Goal: Task Accomplishment & Management: Manage account settings

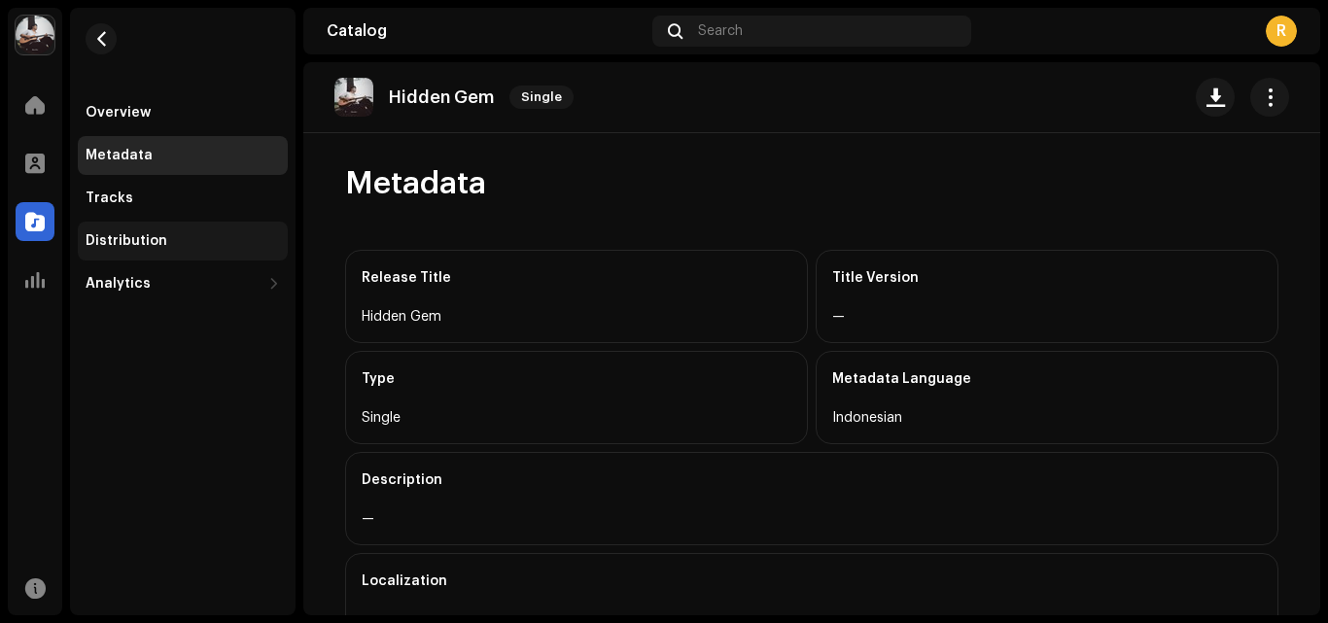
click at [238, 255] on div "Distribution" at bounding box center [183, 241] width 210 height 39
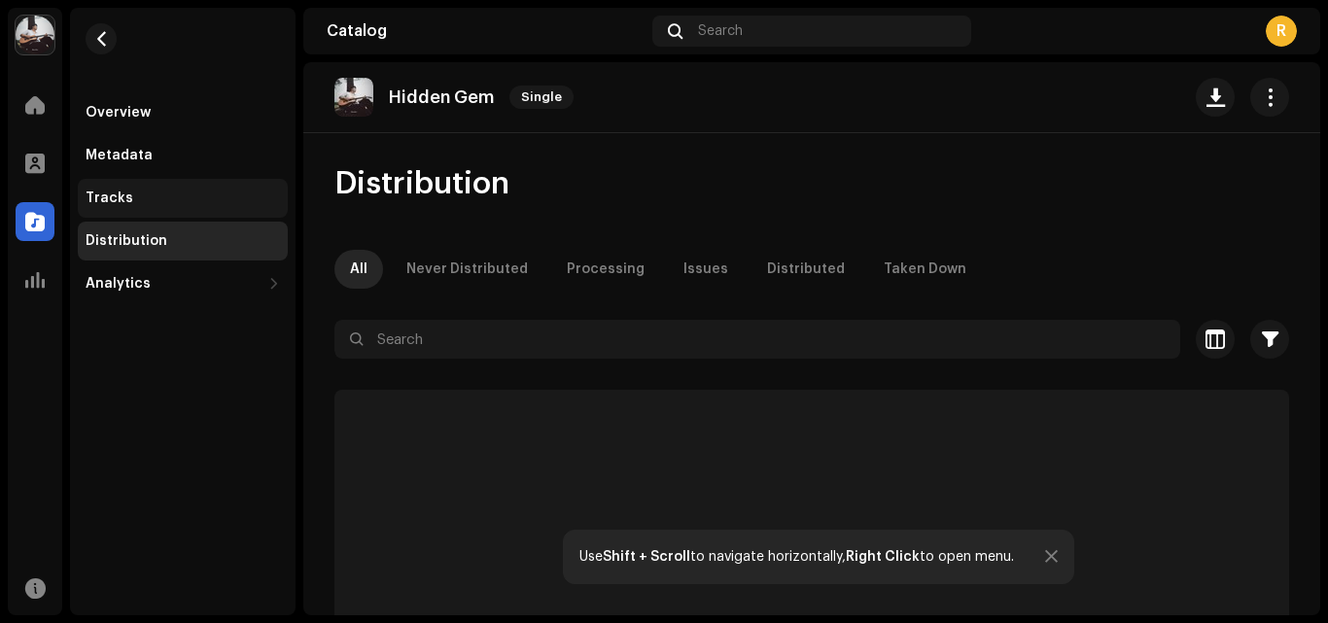
click at [237, 203] on div "Tracks" at bounding box center [183, 199] width 194 height 16
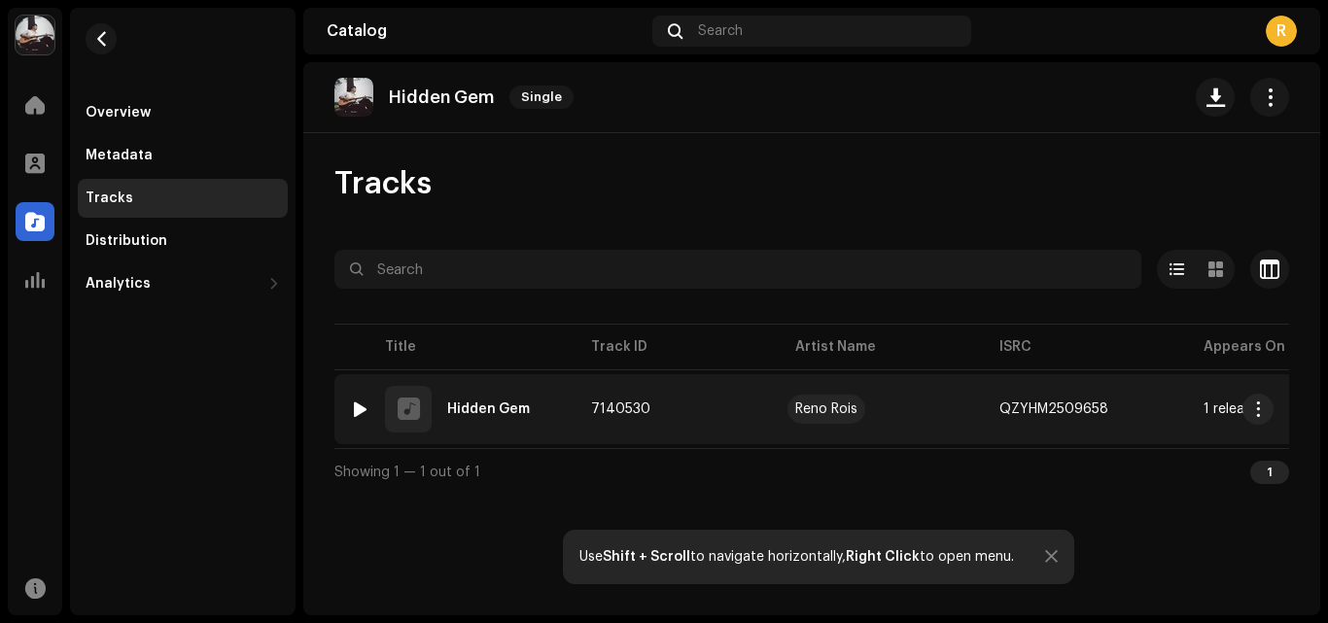
click at [804, 411] on div "Reno Rois" at bounding box center [826, 410] width 62 height 14
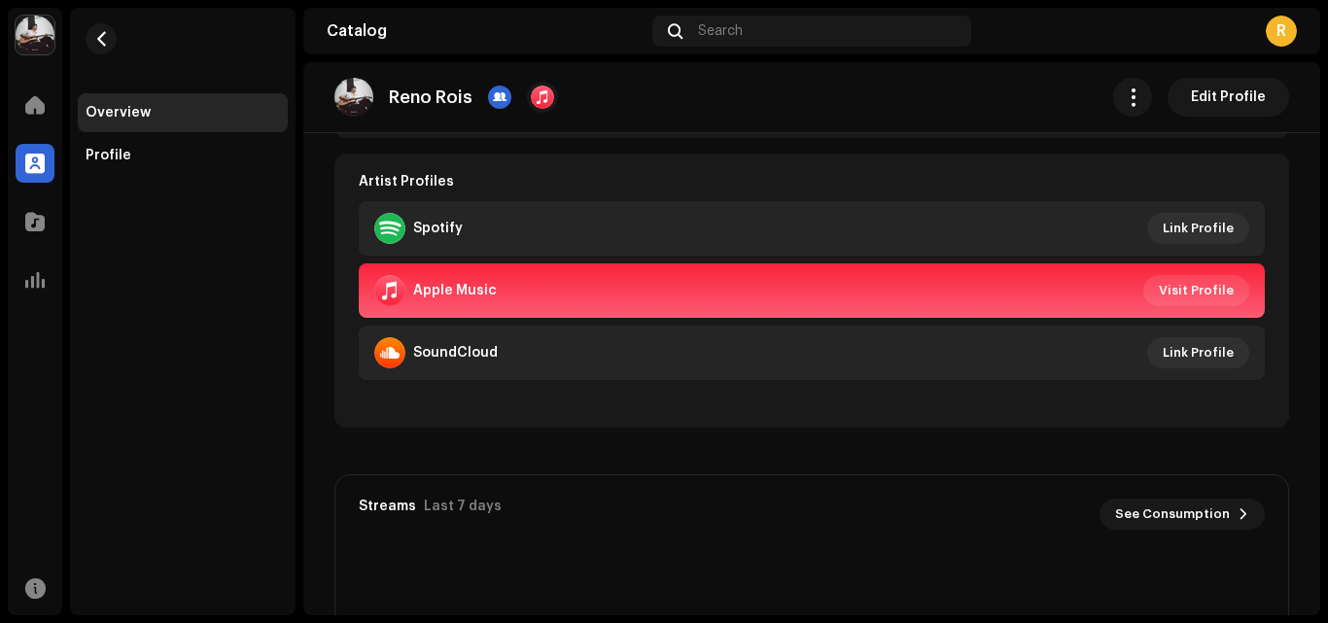
scroll to position [425, 0]
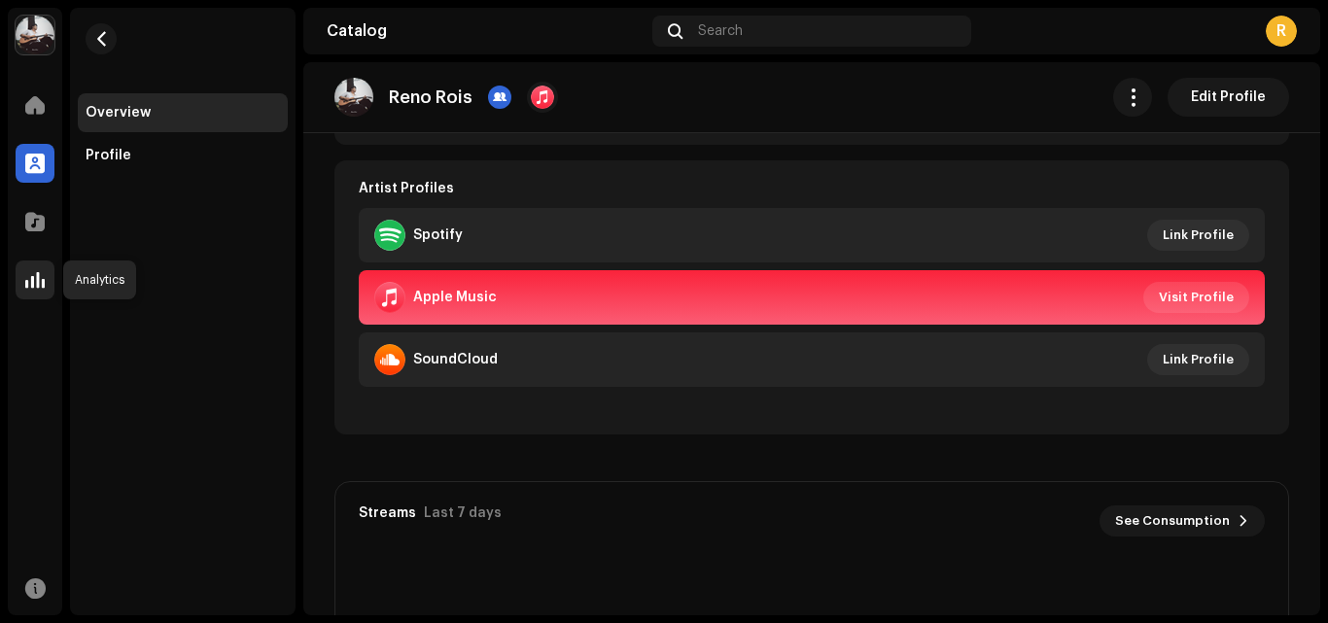
click at [23, 289] on div at bounding box center [35, 280] width 39 height 39
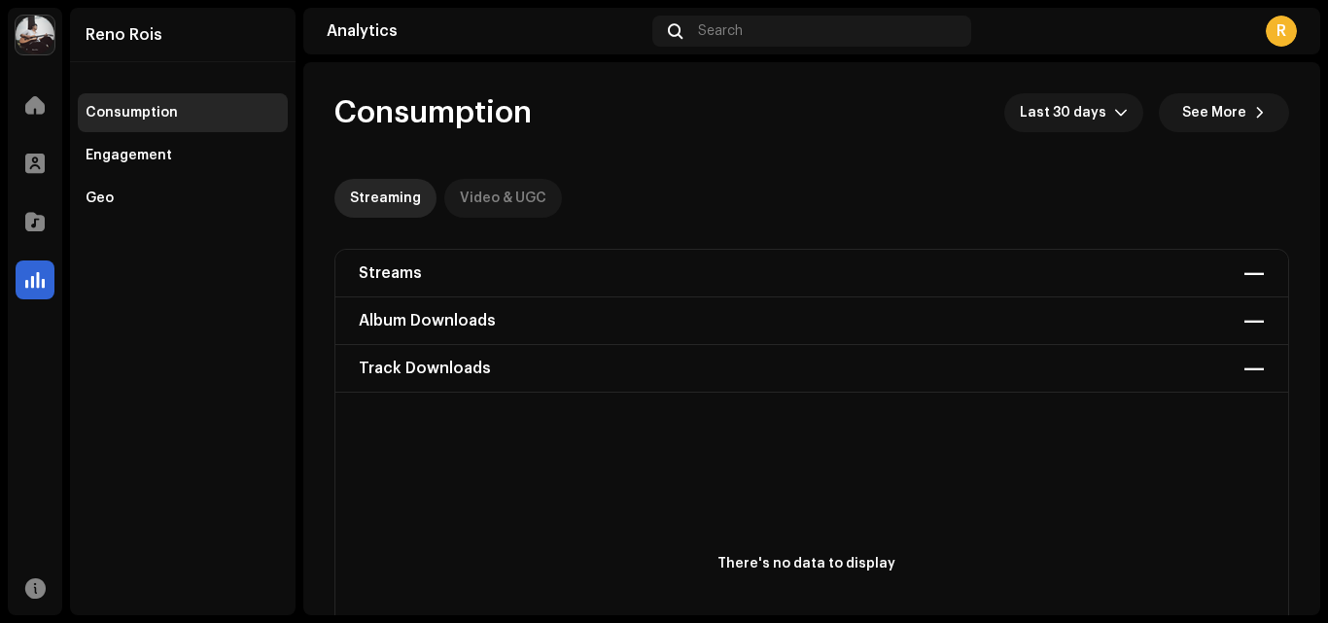
click at [532, 195] on div "Video & UGC" at bounding box center [503, 198] width 87 height 39
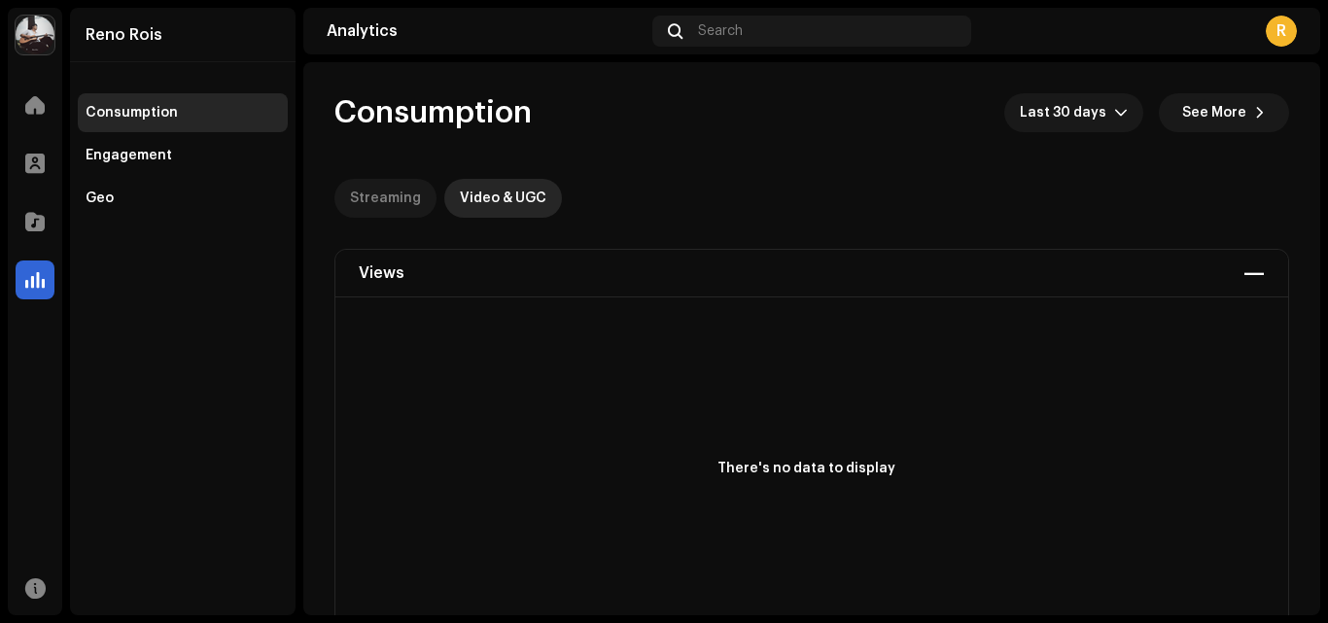
click at [405, 192] on div "Streaming" at bounding box center [385, 198] width 71 height 39
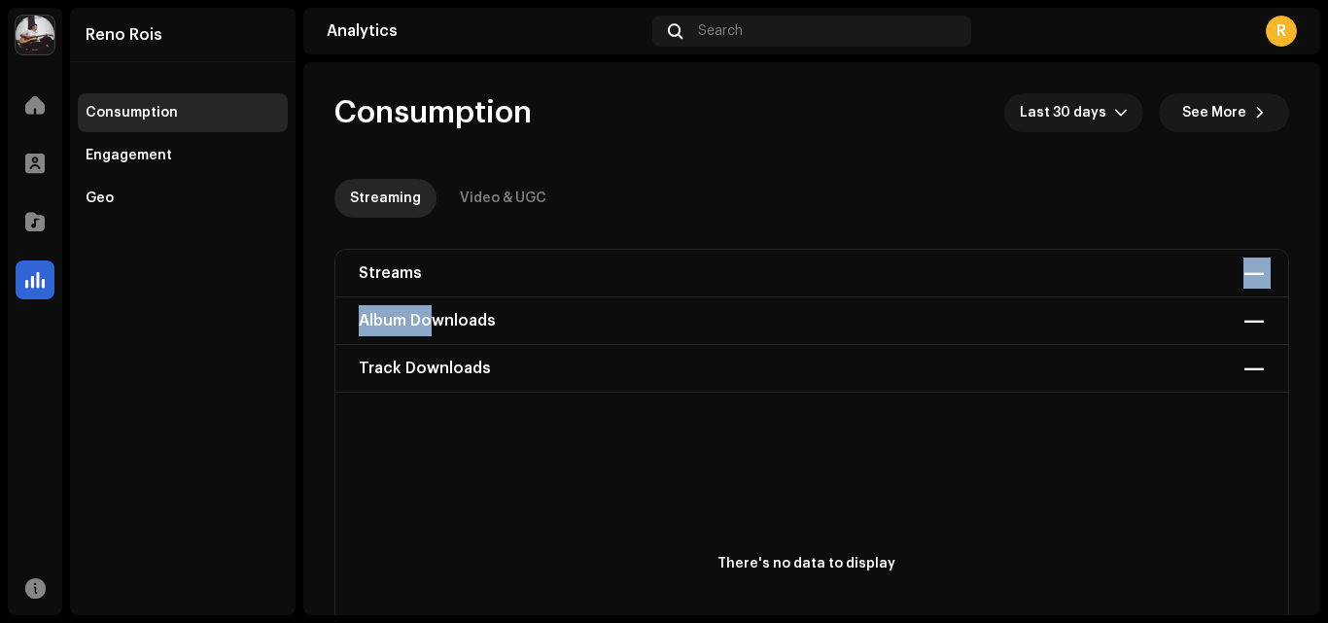
drag, startPoint x: 436, startPoint y: 291, endPoint x: 436, endPoint y: 317, distance: 26.3
click at [436, 317] on div "Streams — Album Downloads — Track Downloads —" at bounding box center [811, 321] width 953 height 143
click at [436, 318] on div "Streams — Album Downloads — Track Downloads —" at bounding box center [811, 321] width 953 height 143
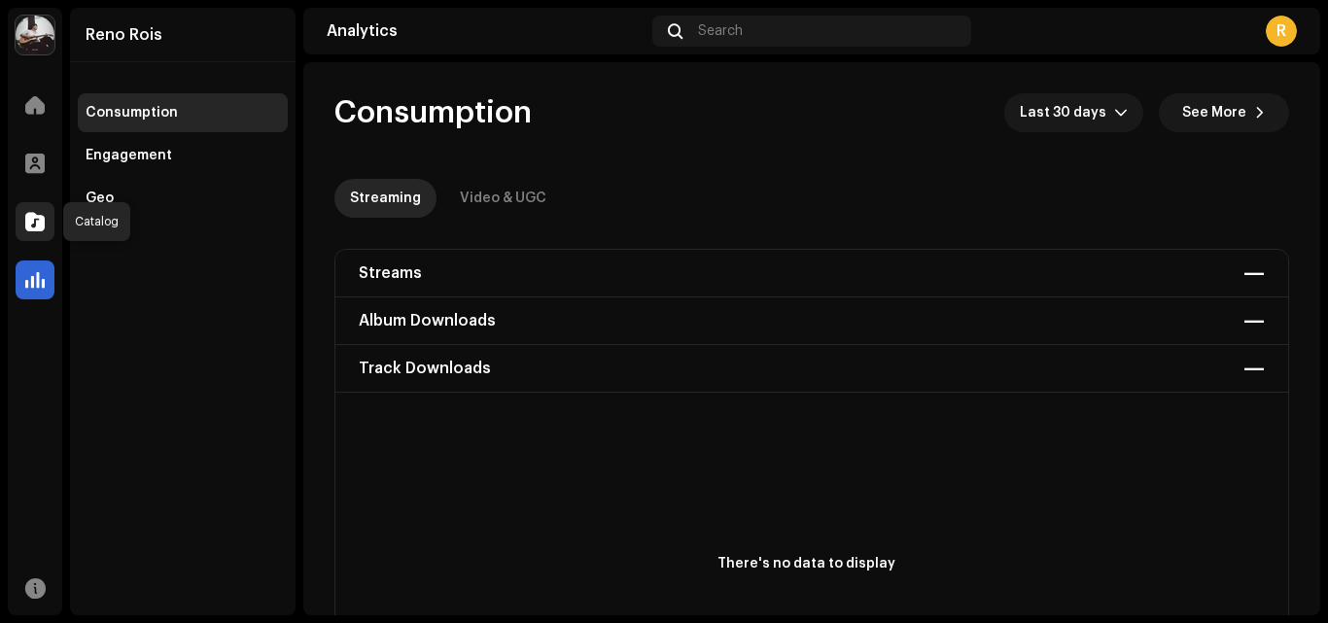
click at [26, 209] on div at bounding box center [35, 221] width 39 height 39
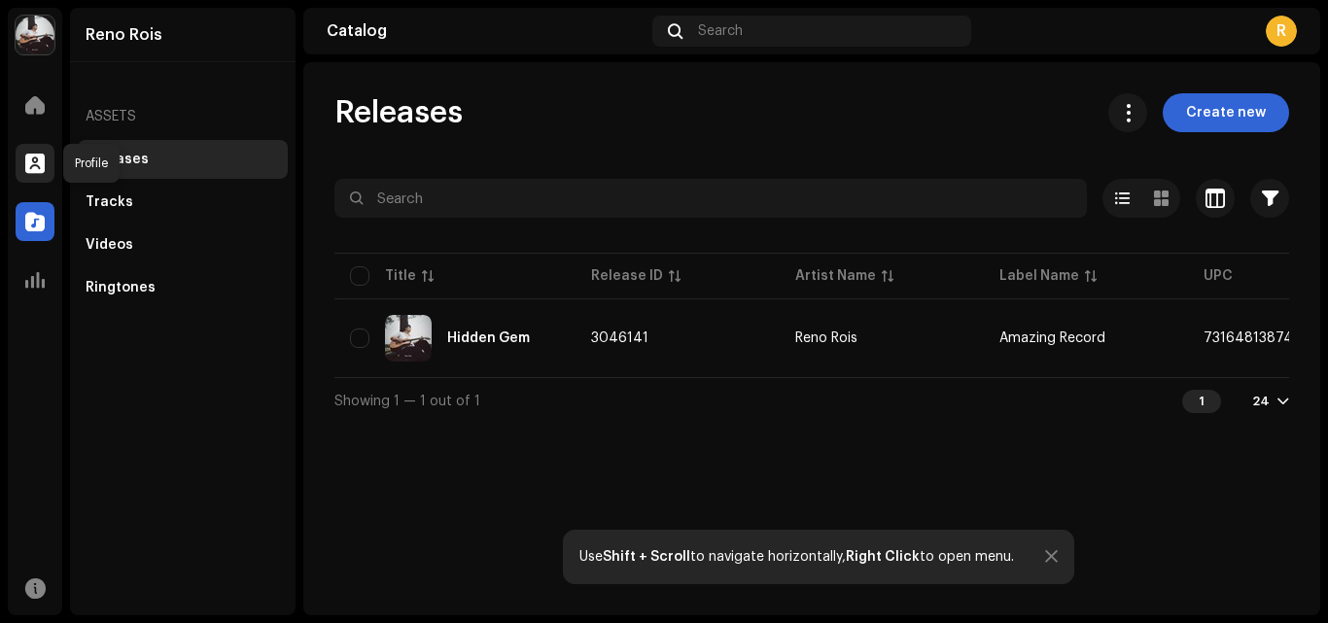
click at [46, 156] on div at bounding box center [35, 163] width 39 height 39
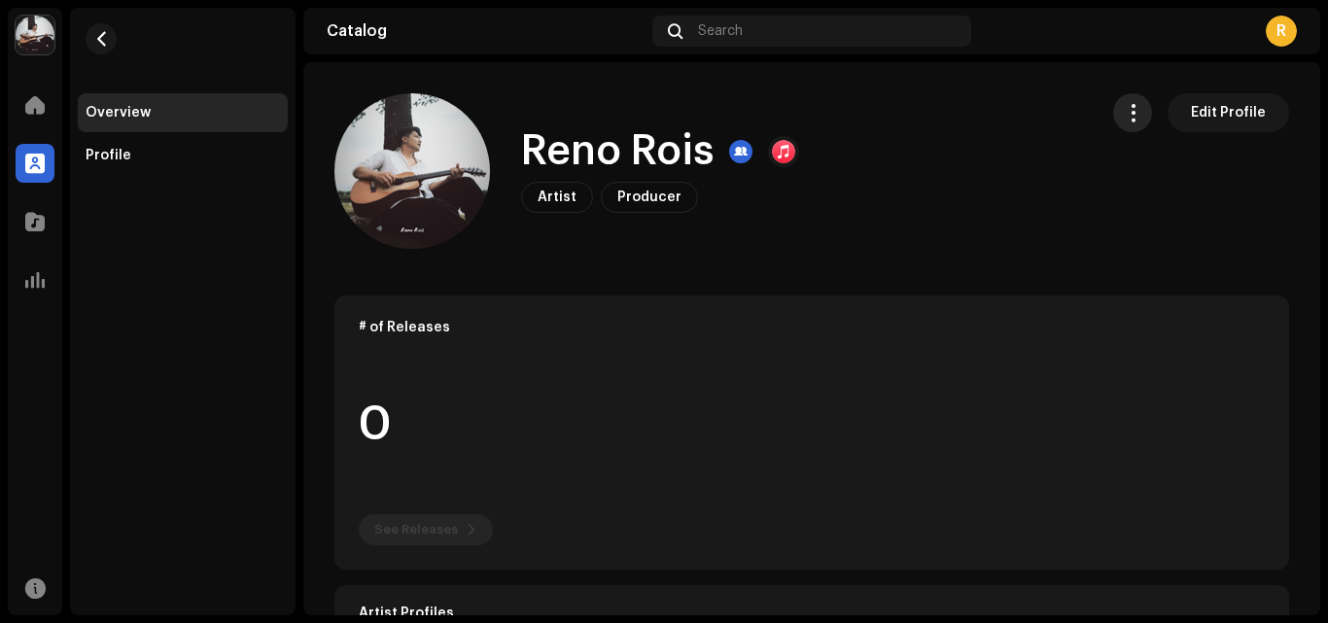
click at [1124, 118] on span "button" at bounding box center [1133, 113] width 18 height 16
click at [1215, 96] on span "Edit Profile" at bounding box center [1228, 112] width 75 height 39
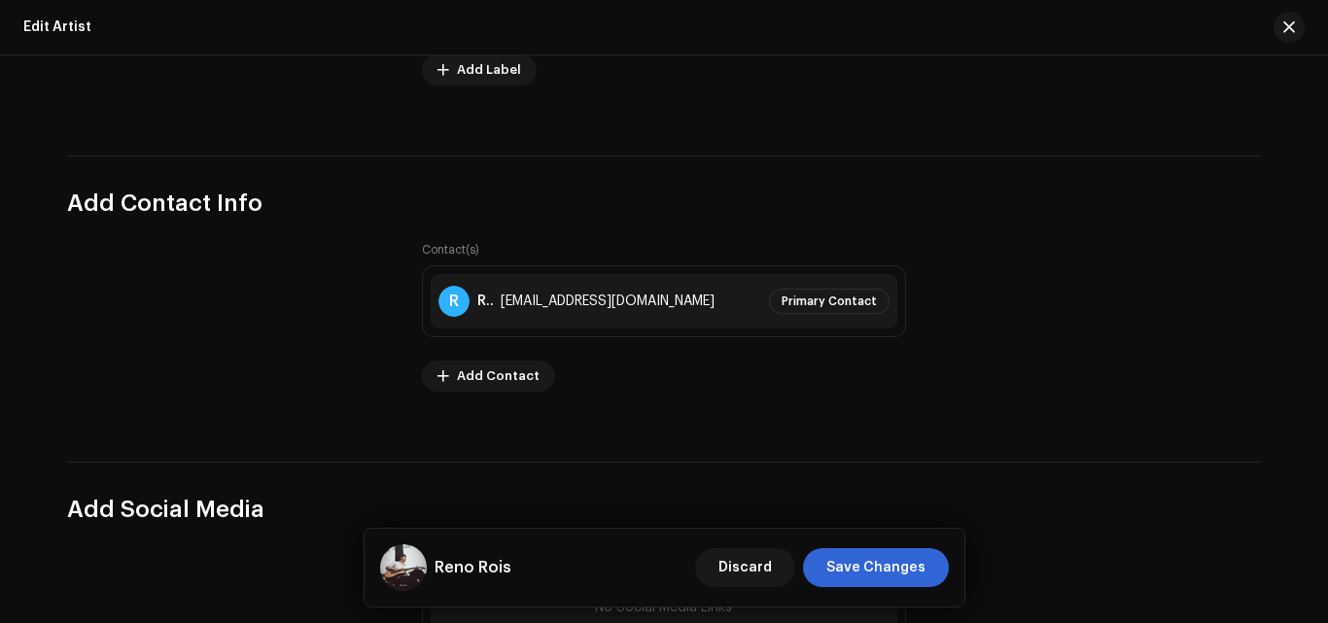
scroll to position [2738, 0]
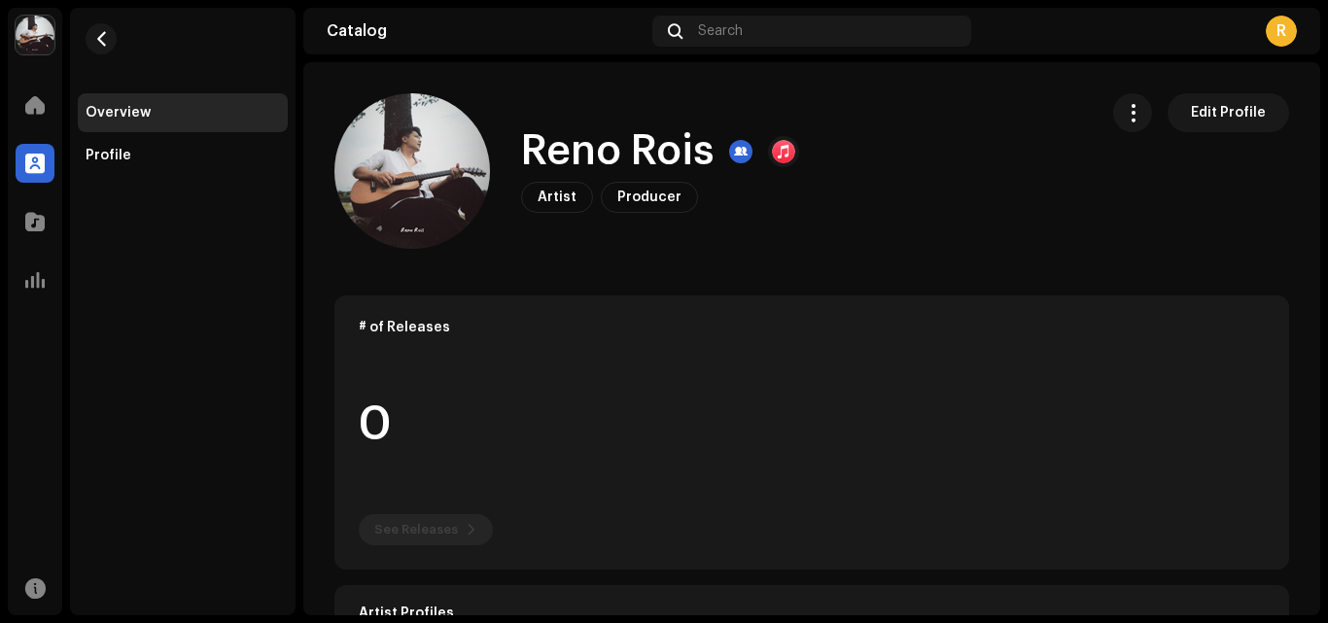
click at [306, 199] on div "Reno Rois Artist Producer Edit Profile Edit Profile" at bounding box center [811, 171] width 1017 height 156
click at [188, 160] on div "Profile" at bounding box center [183, 156] width 194 height 16
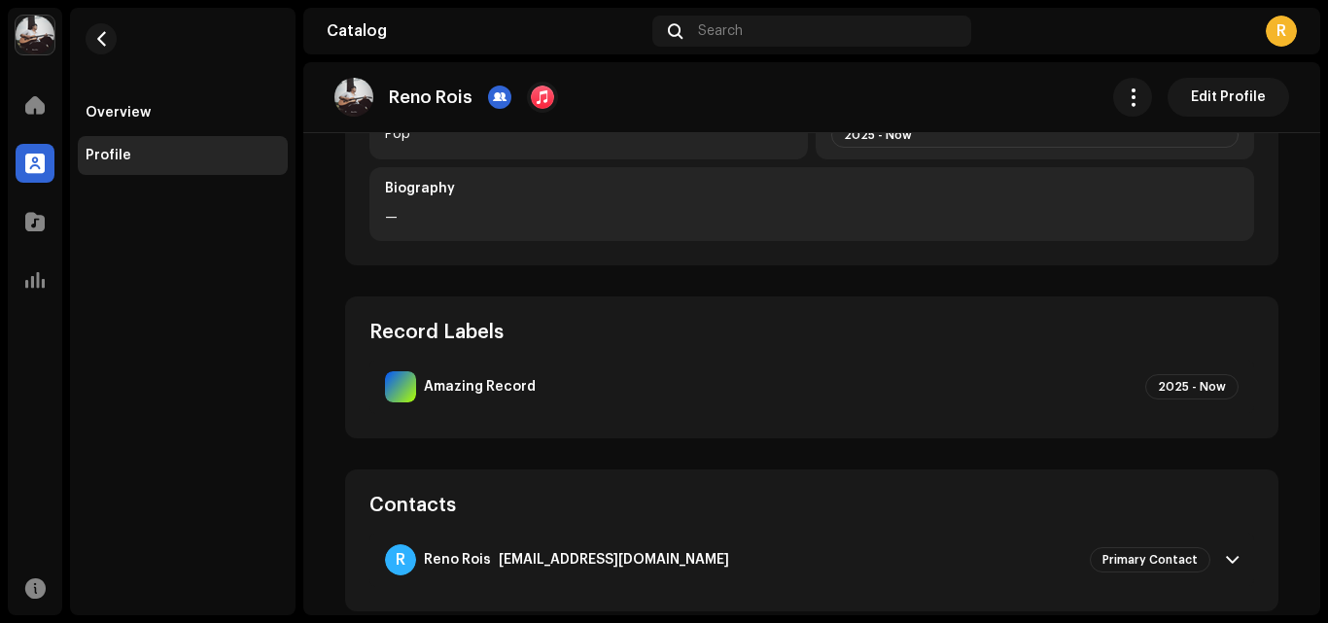
scroll to position [848, 0]
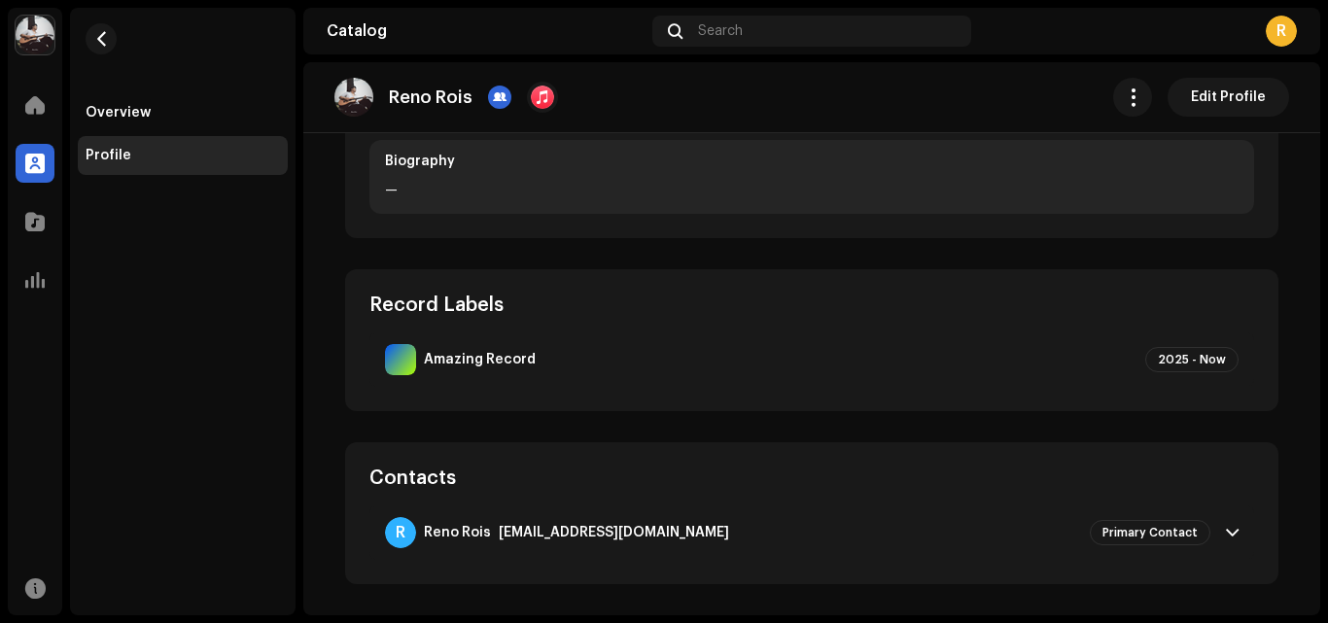
click at [1234, 535] on p-accordion-header "R Reno Rois roisreno@gmail.com Primary Contact" at bounding box center [811, 533] width 885 height 54
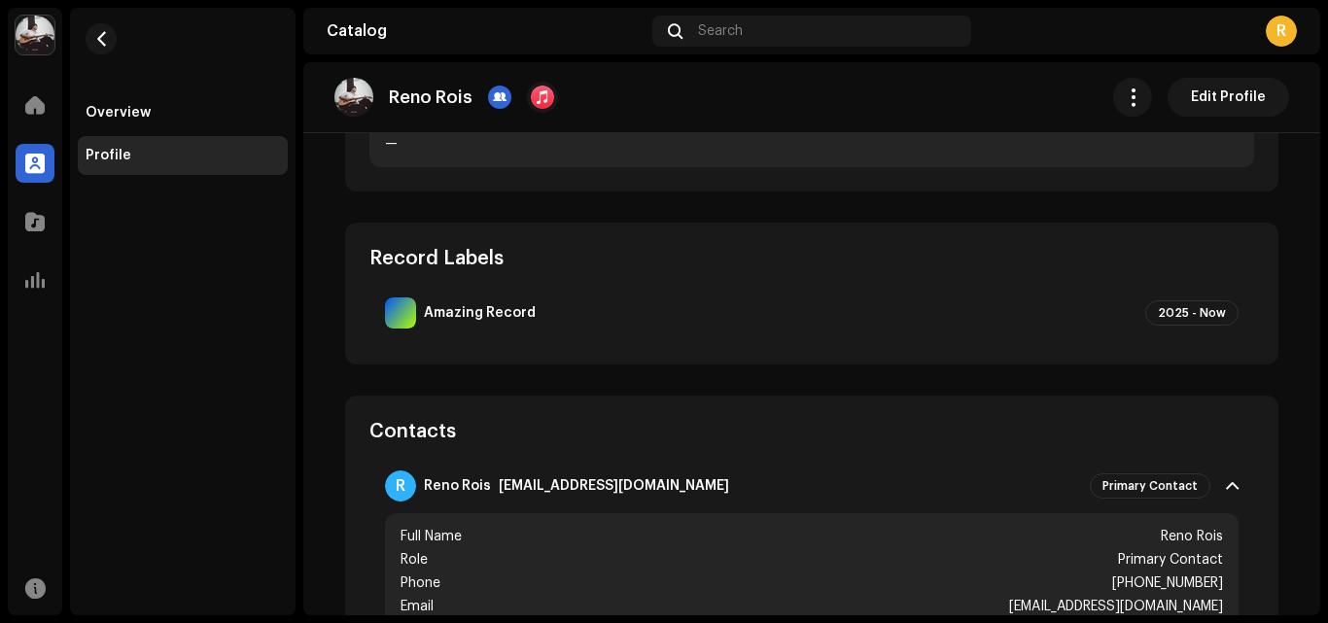
scroll to position [980, 0]
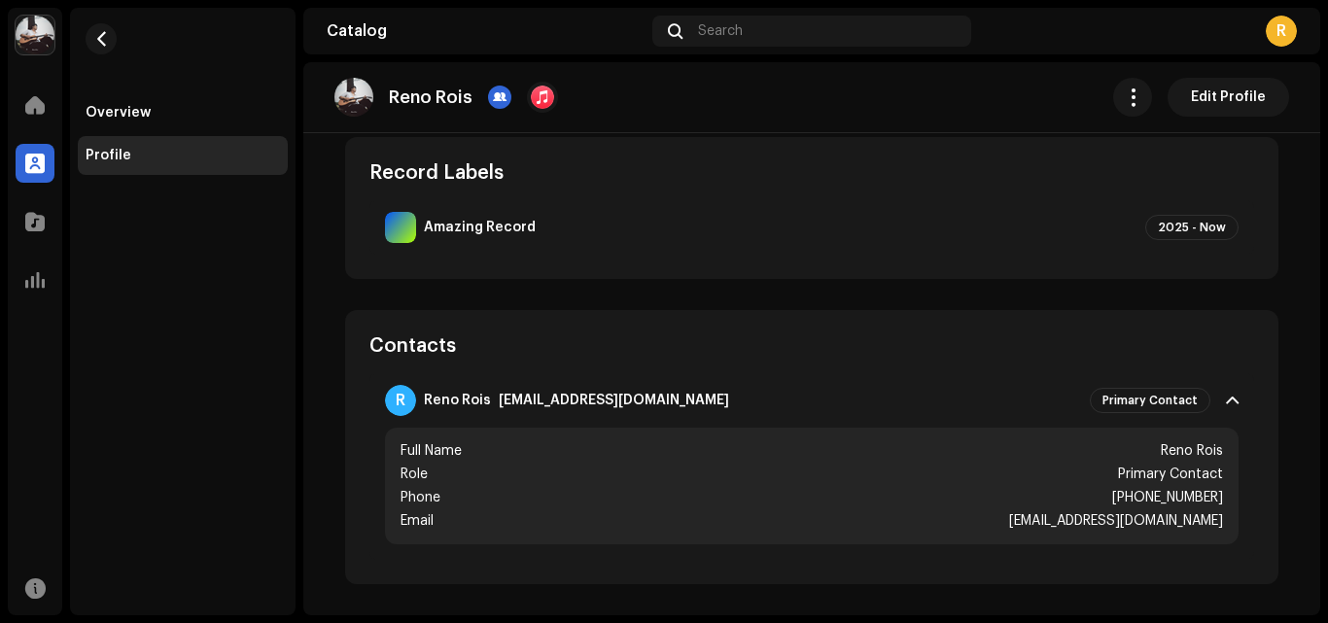
click at [399, 225] on div at bounding box center [400, 227] width 31 height 31
click at [48, 38] on img at bounding box center [35, 35] width 39 height 39
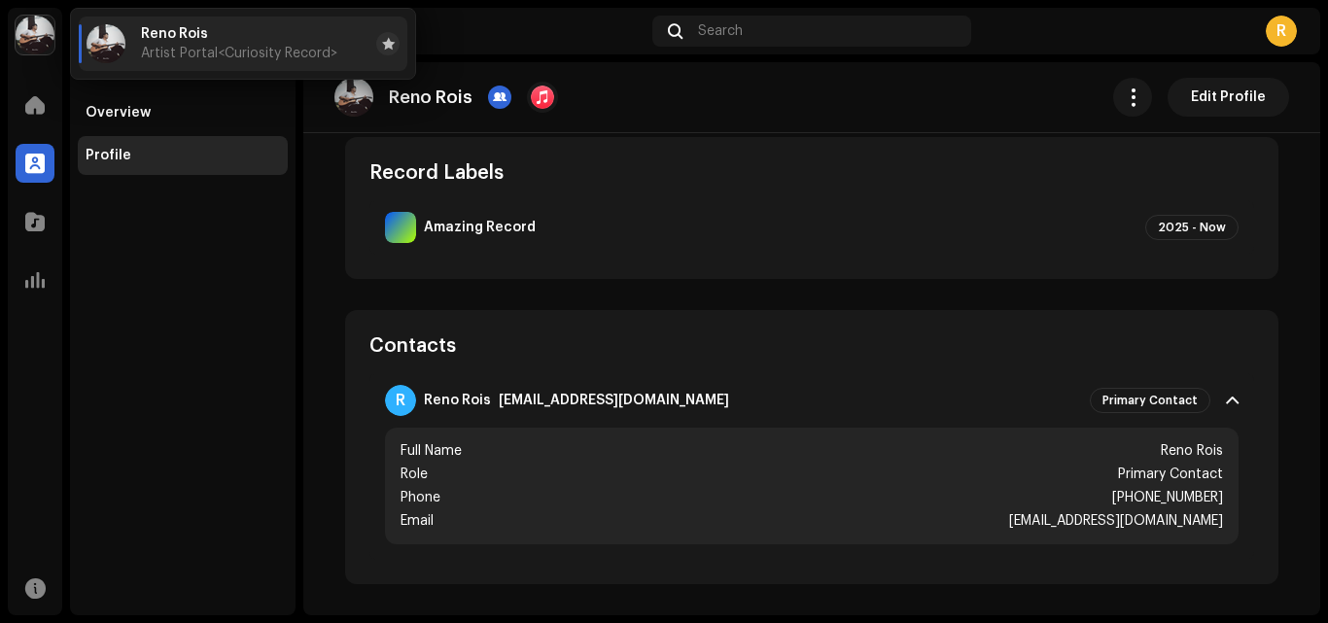
click at [124, 42] on img at bounding box center [106, 43] width 39 height 39
click at [1134, 96] on span "button" at bounding box center [1133, 97] width 18 height 16
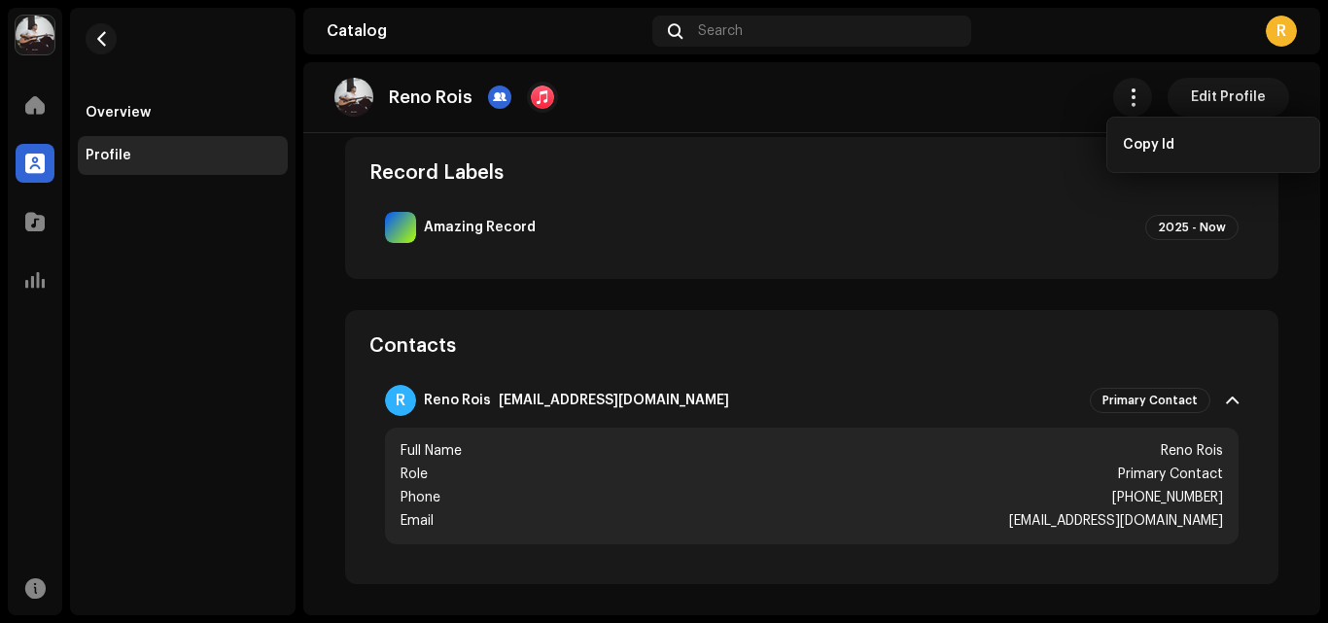
click at [1288, 38] on div "R" at bounding box center [1281, 31] width 31 height 31
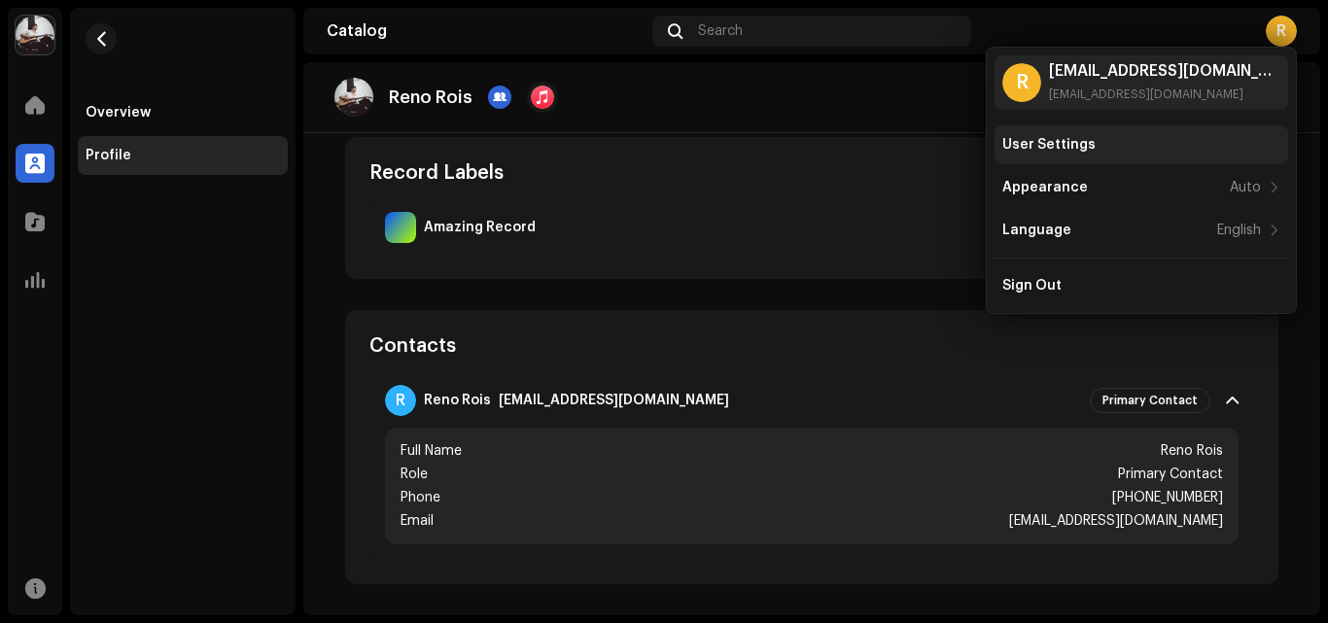
click at [1179, 150] on div "User Settings" at bounding box center [1141, 145] width 278 height 16
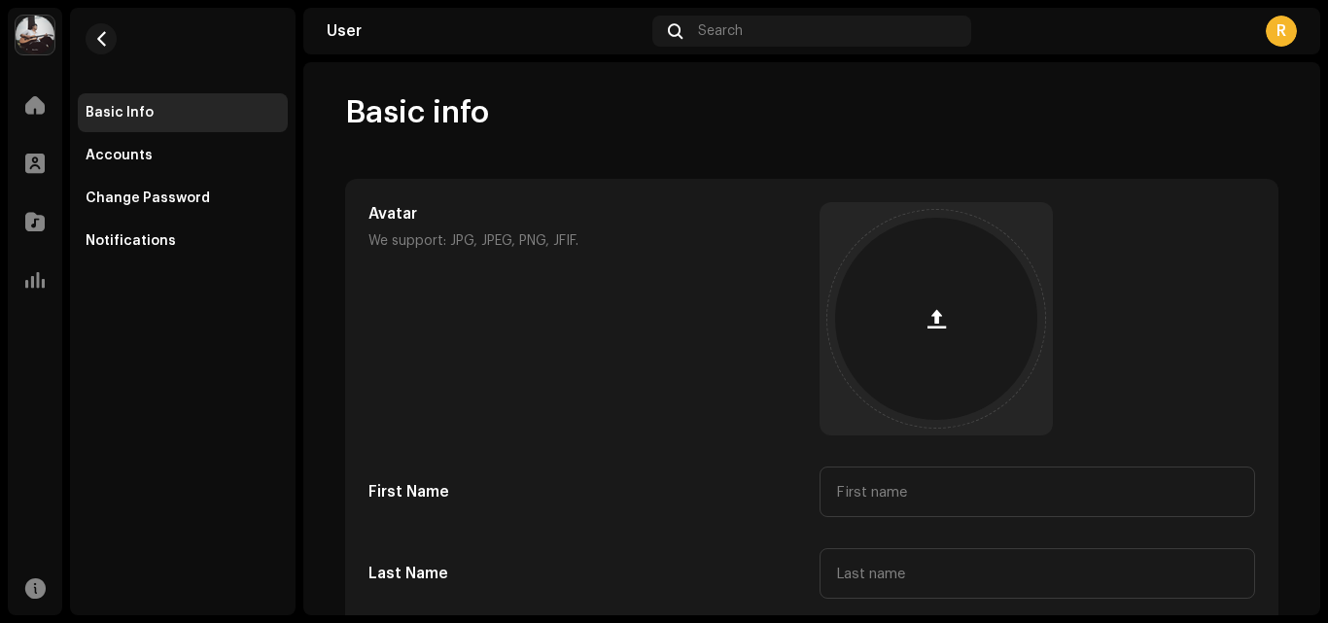
drag, startPoint x: 1321, startPoint y: 144, endPoint x: 1319, endPoint y: 245, distance: 101.1
click at [1319, 245] on div "Reno Rois Home Profile Catalog Analytics Resources Basic Info Accounts Change P…" at bounding box center [664, 311] width 1328 height 623
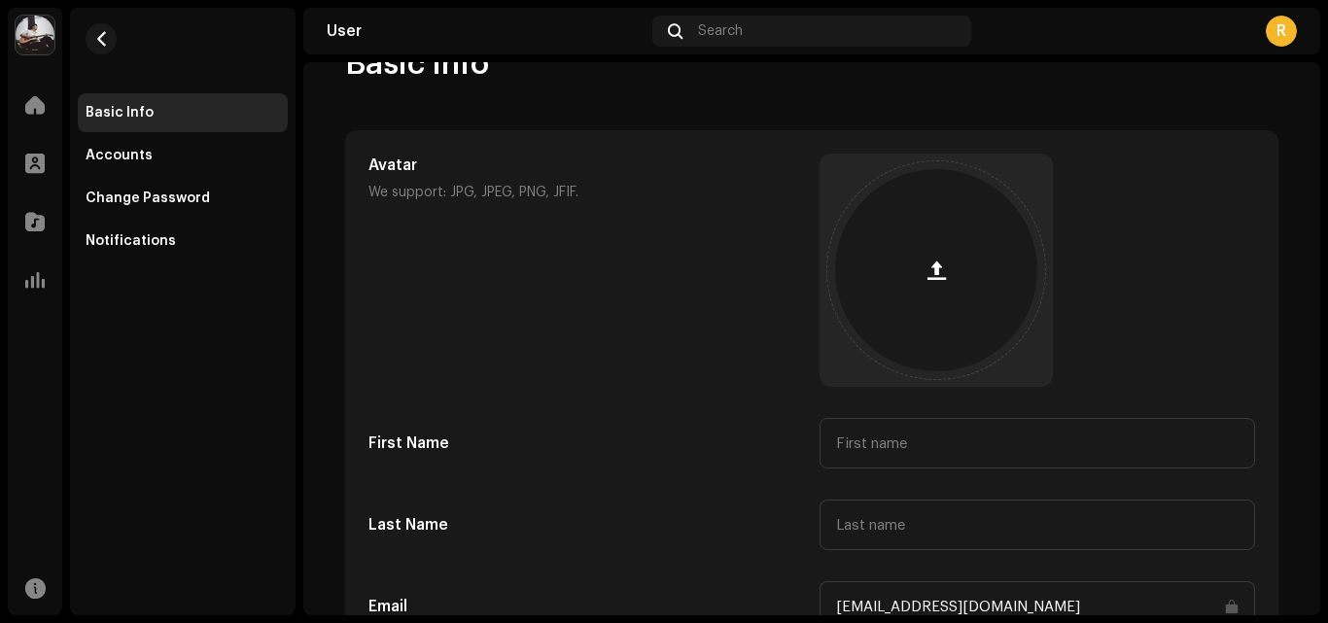
scroll to position [50, 0]
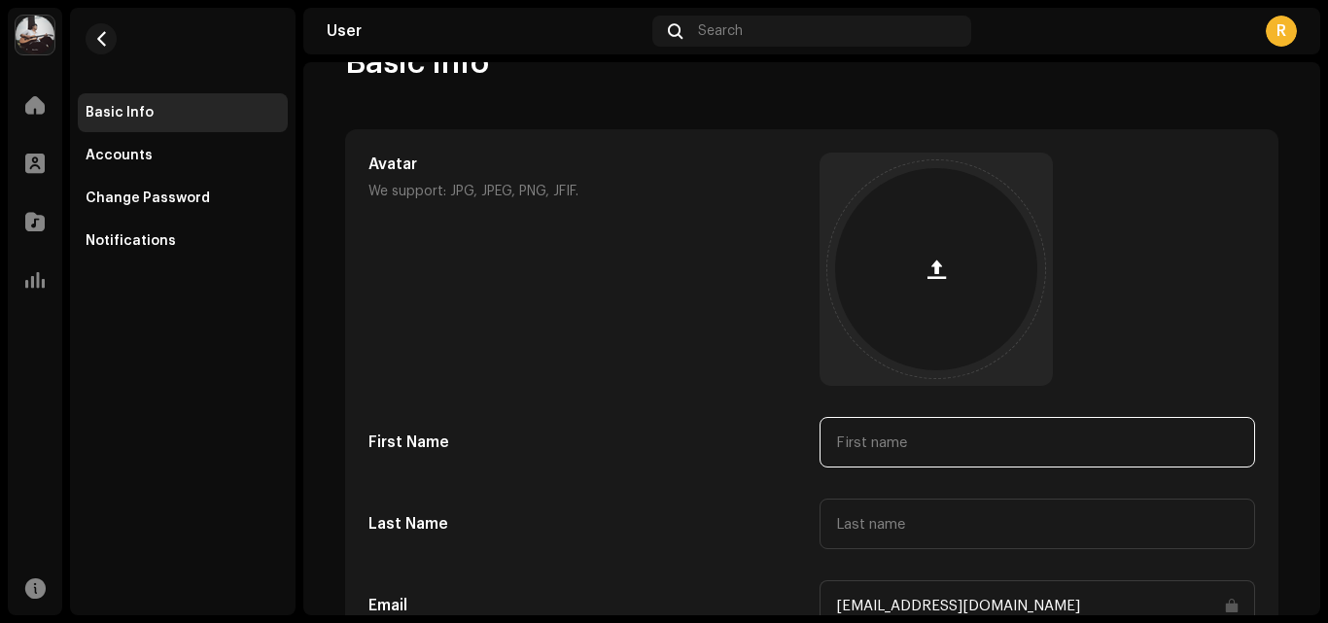
click at [870, 442] on input "text" at bounding box center [1038, 442] width 436 height 51
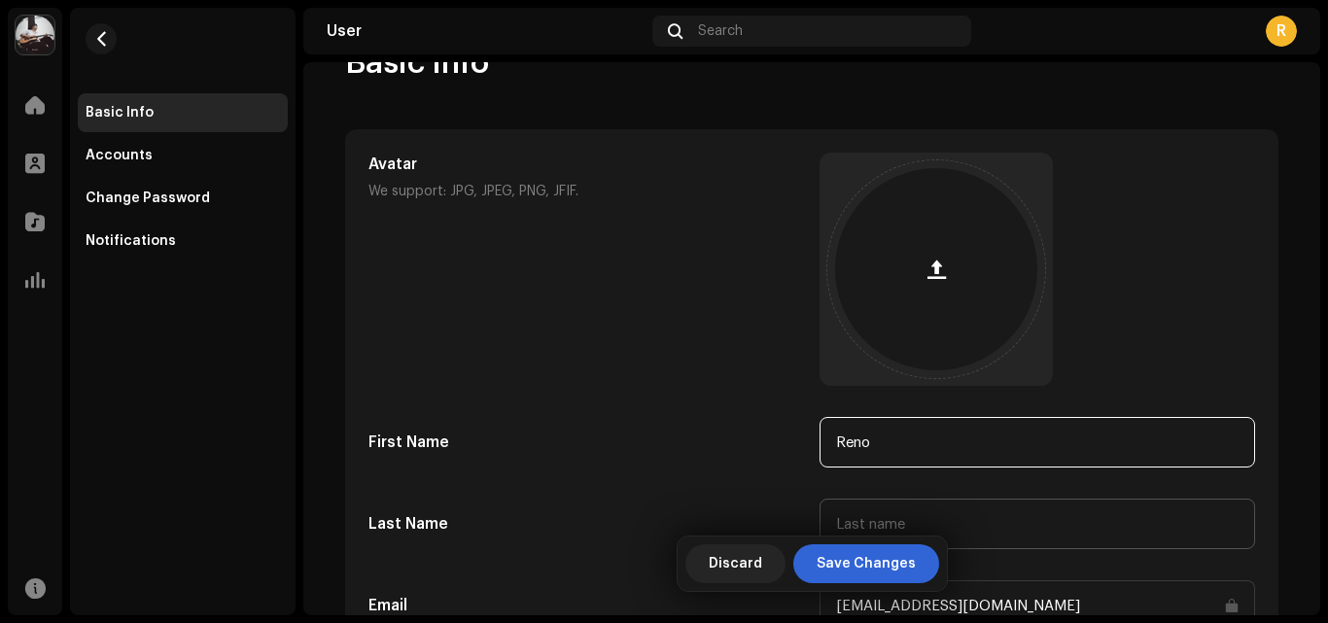
type input "Reno"
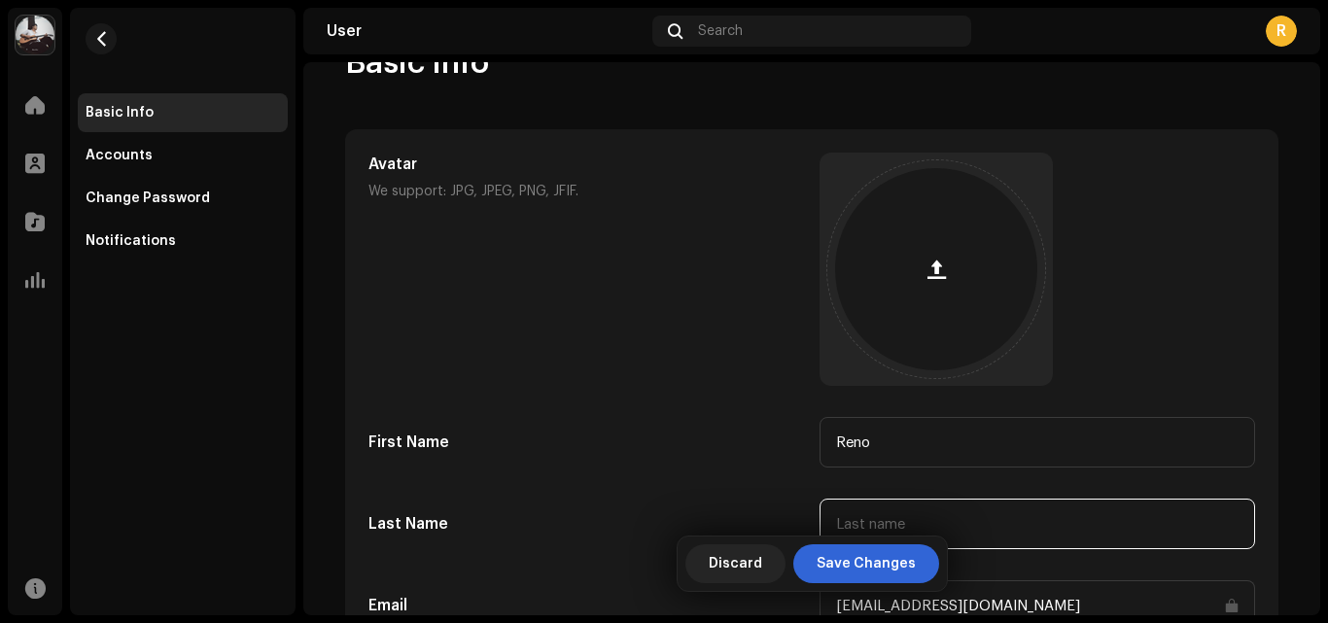
click at [883, 525] on input "text" at bounding box center [1038, 524] width 436 height 51
type input "Rois"
click at [873, 553] on span "Save Changes" at bounding box center [866, 563] width 99 height 39
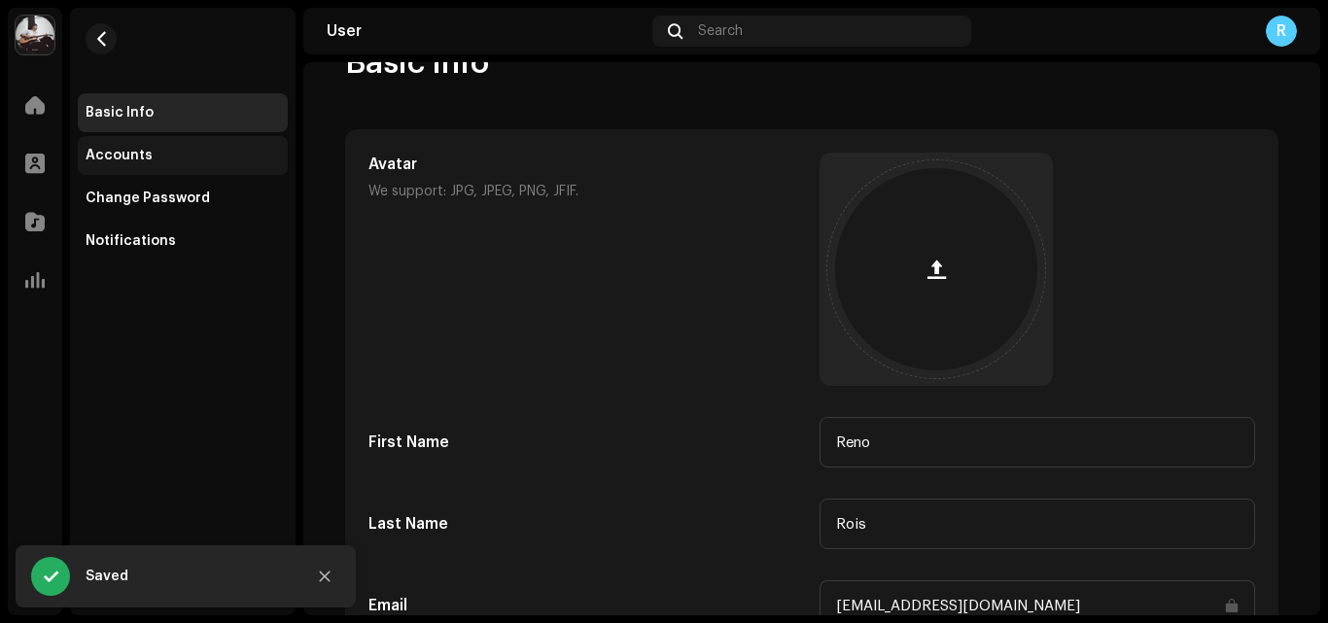
click at [127, 158] on div "Accounts" at bounding box center [119, 156] width 67 height 16
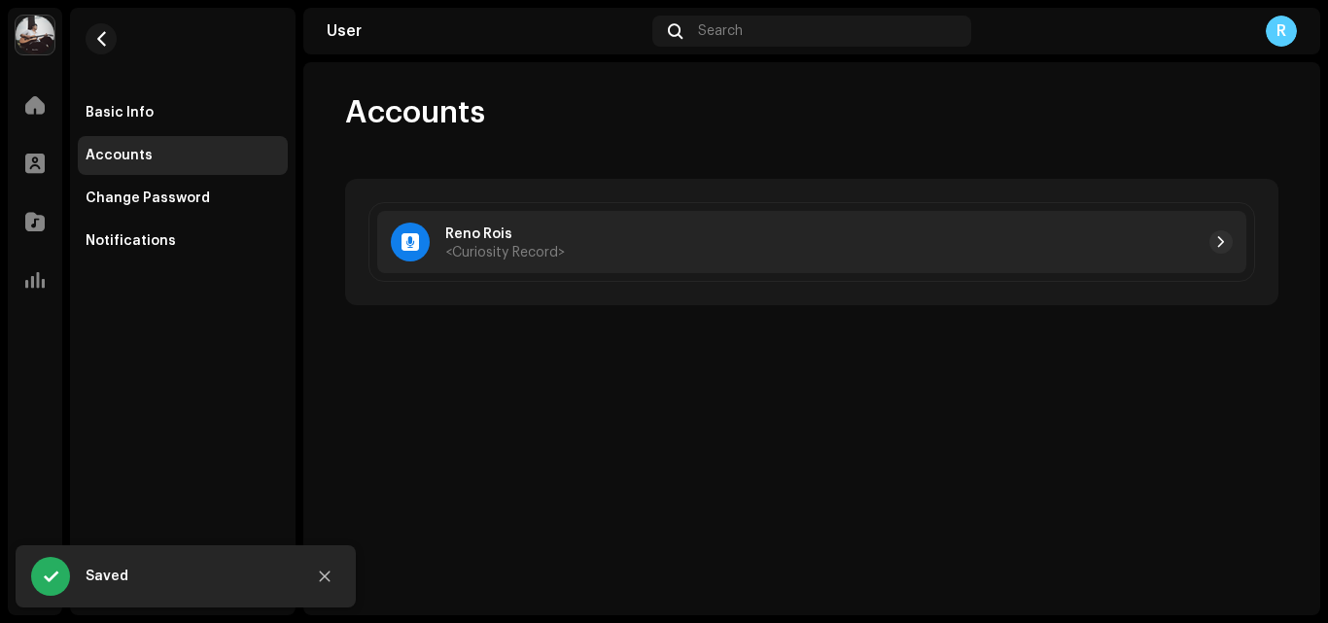
click at [538, 236] on p "Reno Rois" at bounding box center [505, 235] width 120 height 20
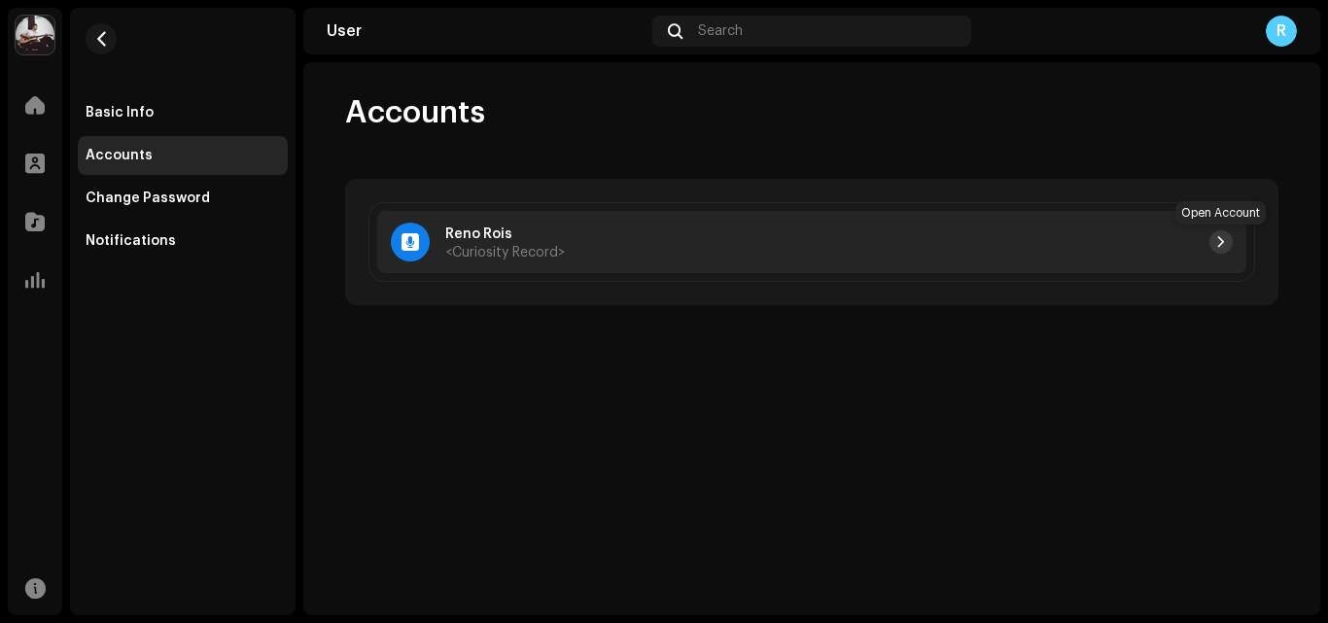
click at [1215, 239] on span "button" at bounding box center [1221, 242] width 12 height 16
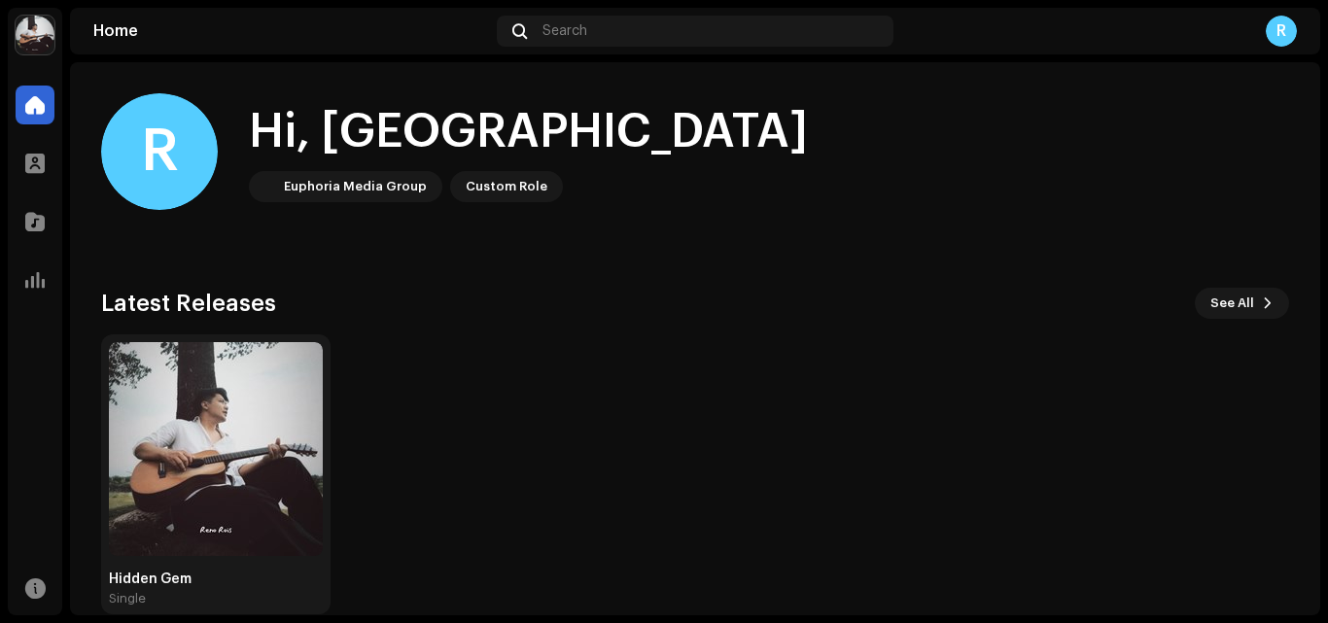
scroll to position [30, 0]
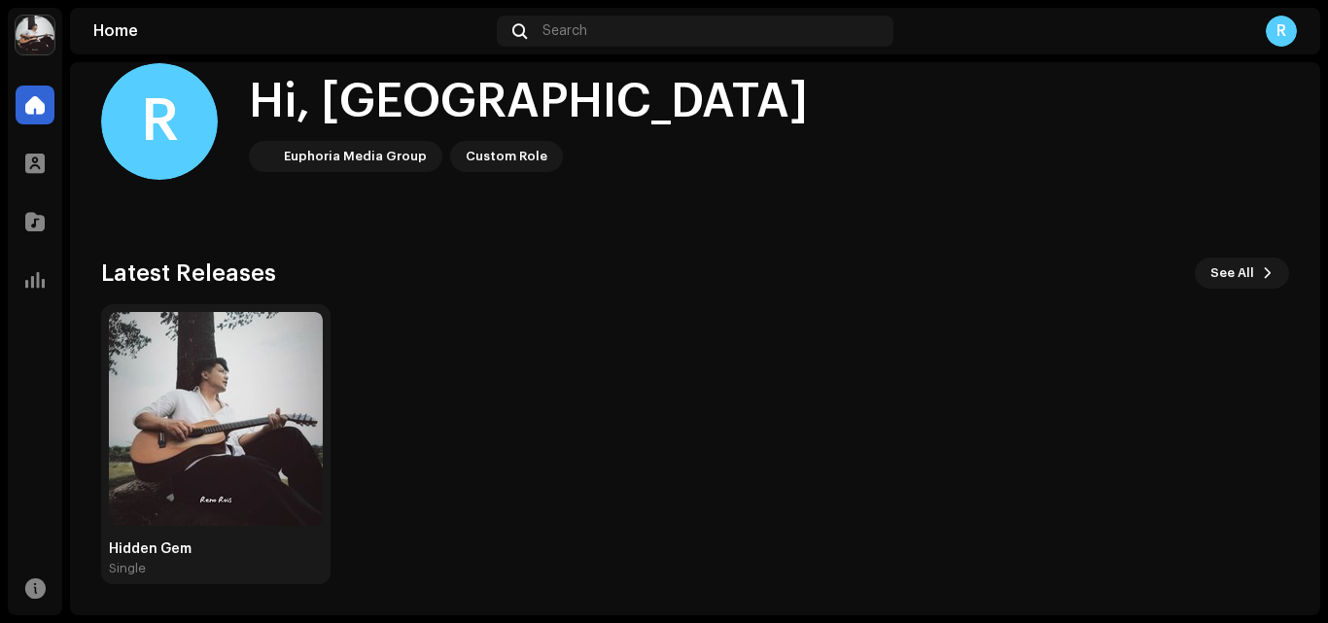
click at [137, 113] on div "R" at bounding box center [159, 121] width 117 height 117
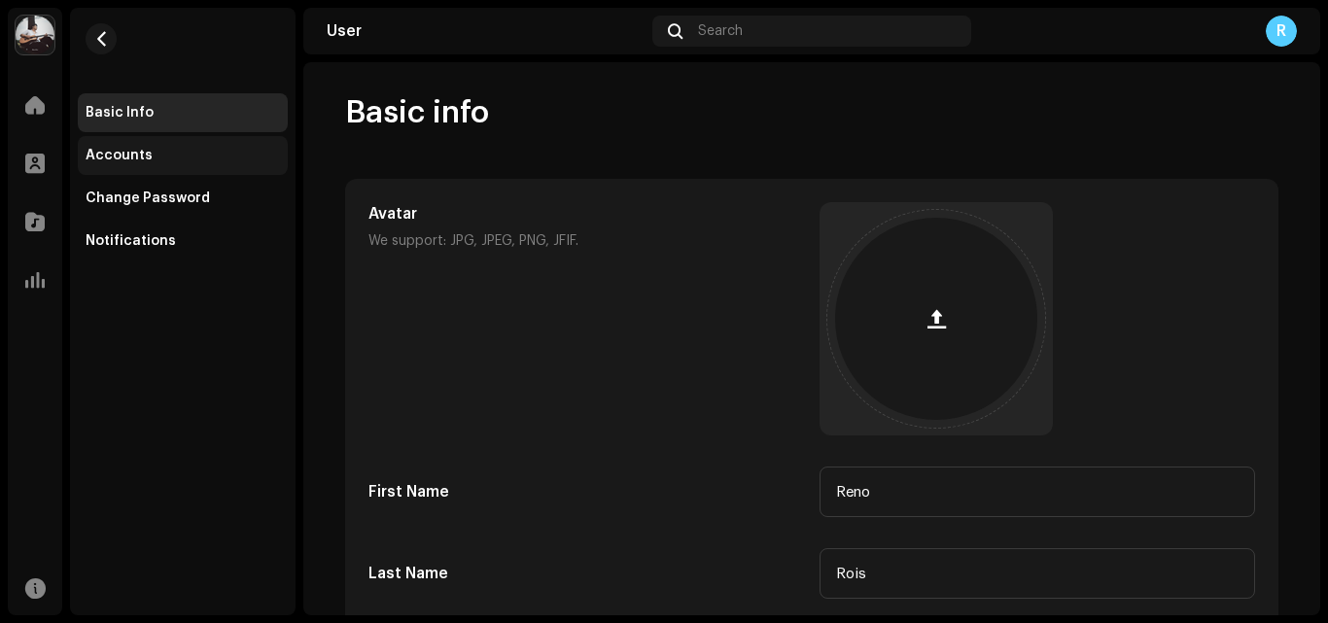
click at [193, 142] on div "Accounts" at bounding box center [183, 155] width 210 height 39
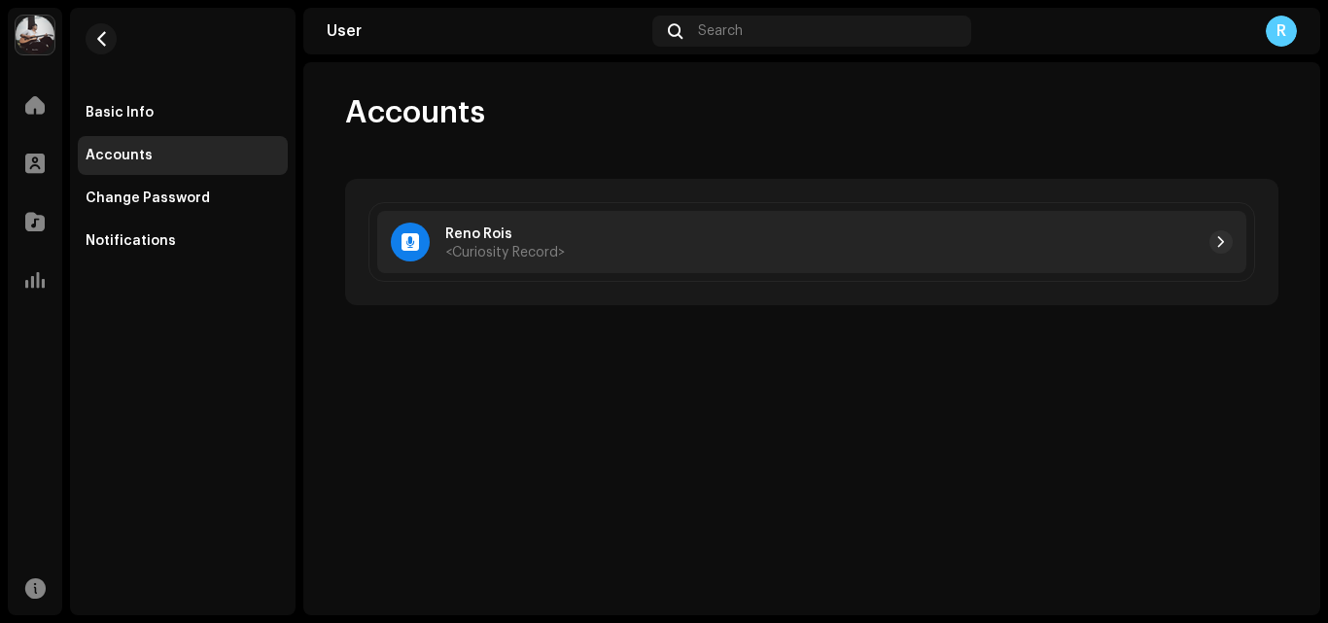
click at [509, 268] on div "Reno Rois <Curiosity Record>" at bounding box center [811, 242] width 869 height 62
click at [751, 232] on div at bounding box center [899, 241] width 668 height 23
click at [1215, 244] on span "button" at bounding box center [1221, 242] width 12 height 16
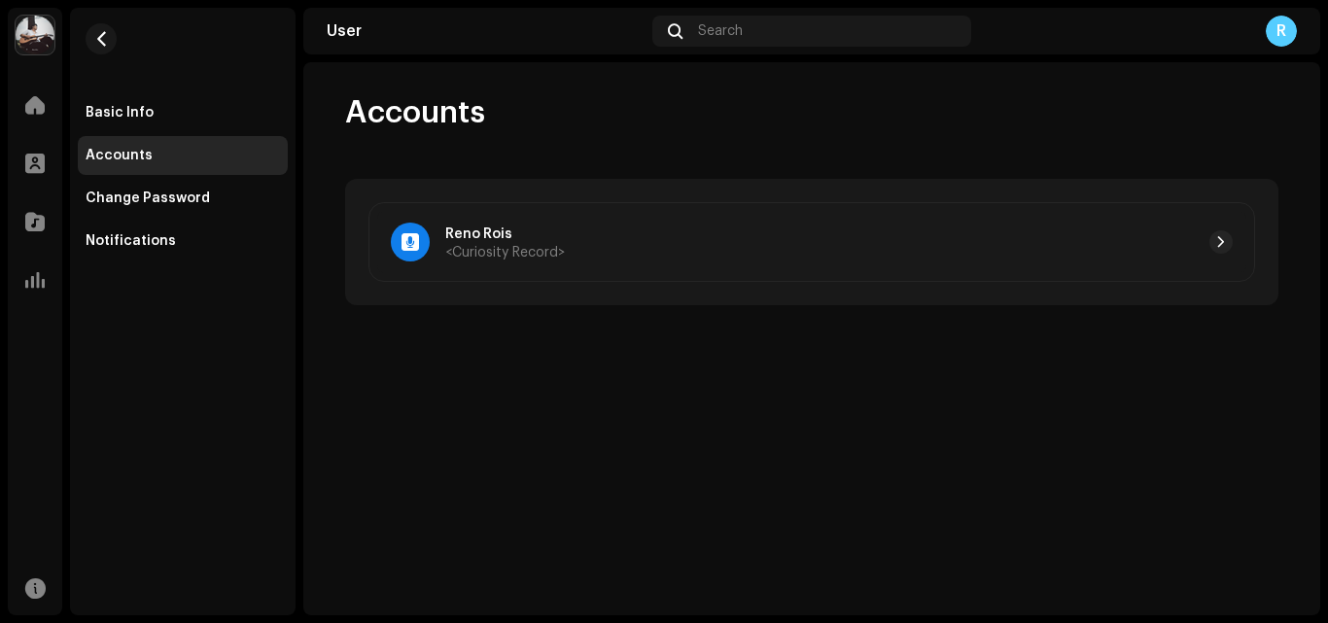
click at [716, 182] on div "Reno Rois <Curiosity Record>" at bounding box center [811, 242] width 931 height 124
click at [138, 98] on div "Basic Info" at bounding box center [183, 112] width 210 height 39
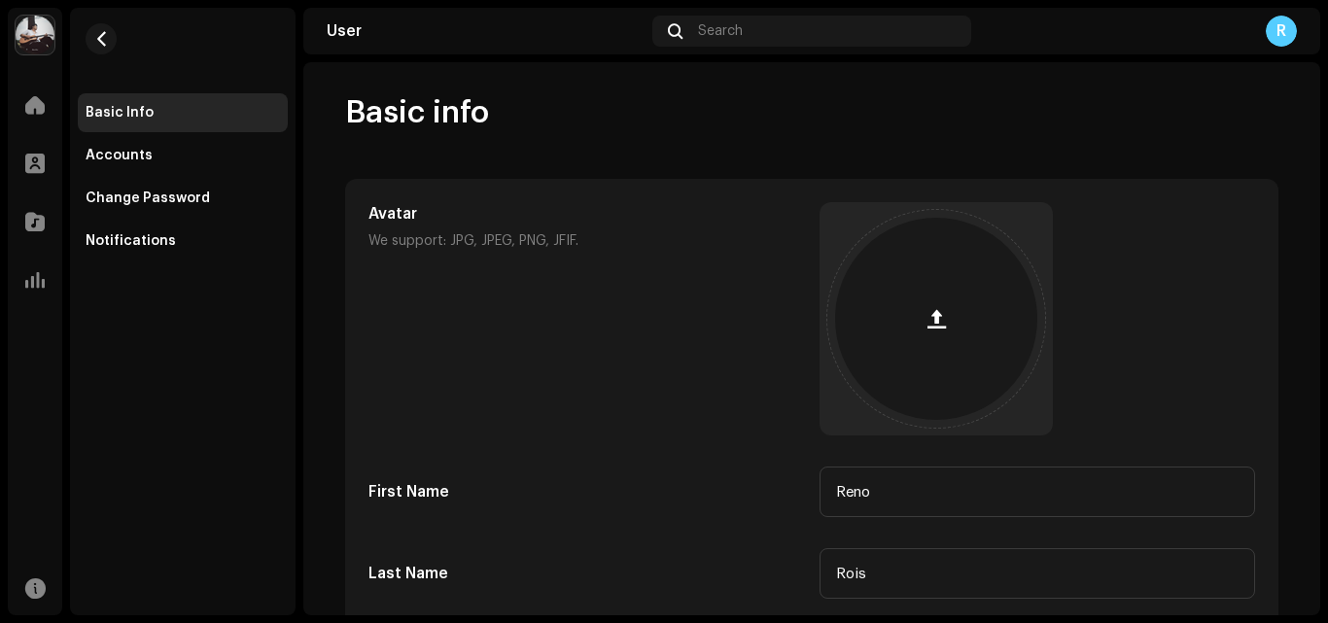
scroll to position [279, 0]
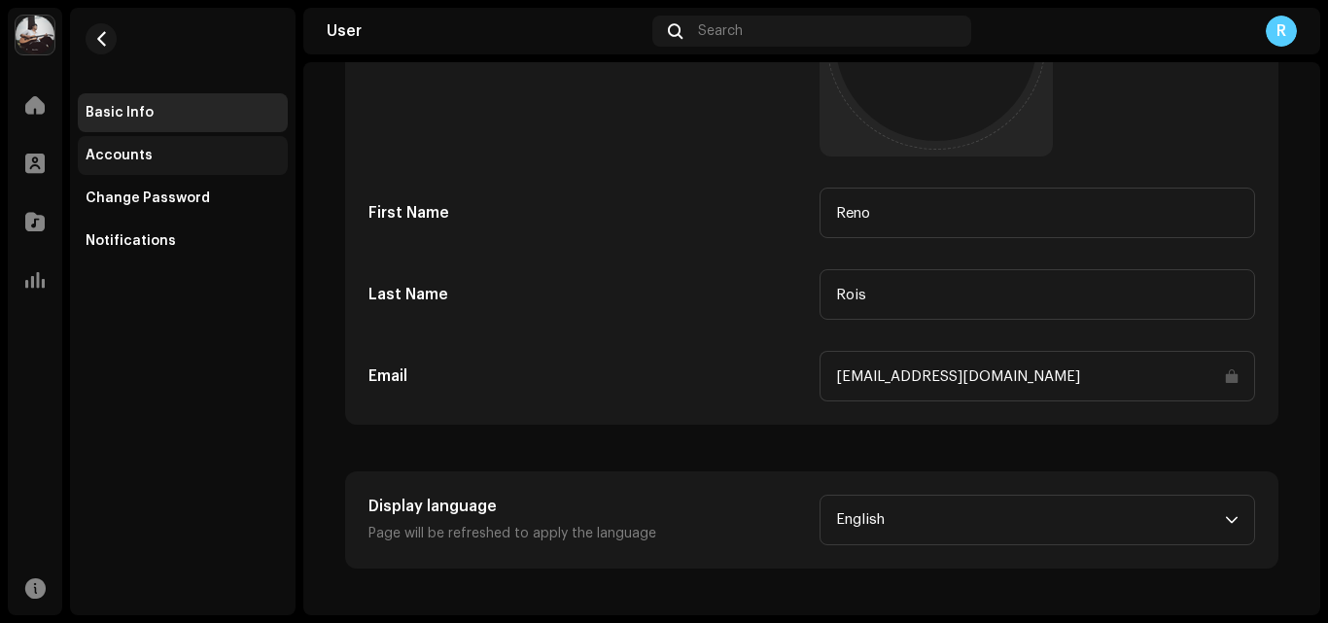
click at [105, 160] on div "Accounts" at bounding box center [119, 156] width 67 height 16
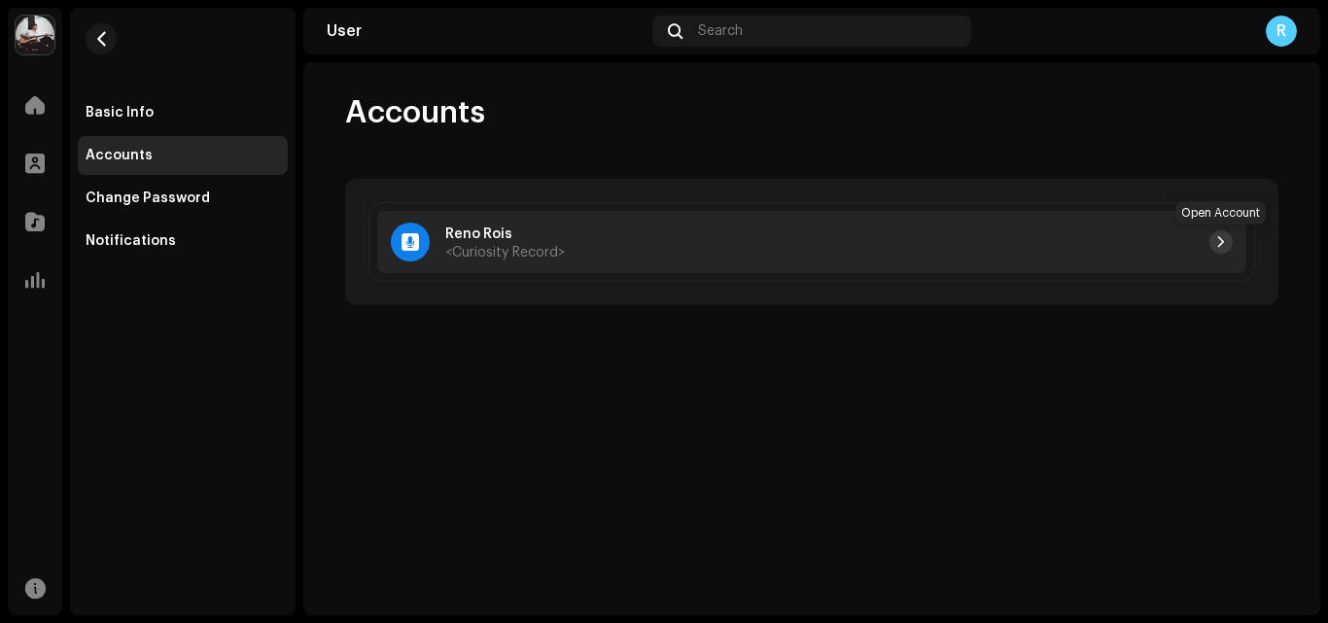
click at [1218, 249] on span "button" at bounding box center [1221, 242] width 12 height 16
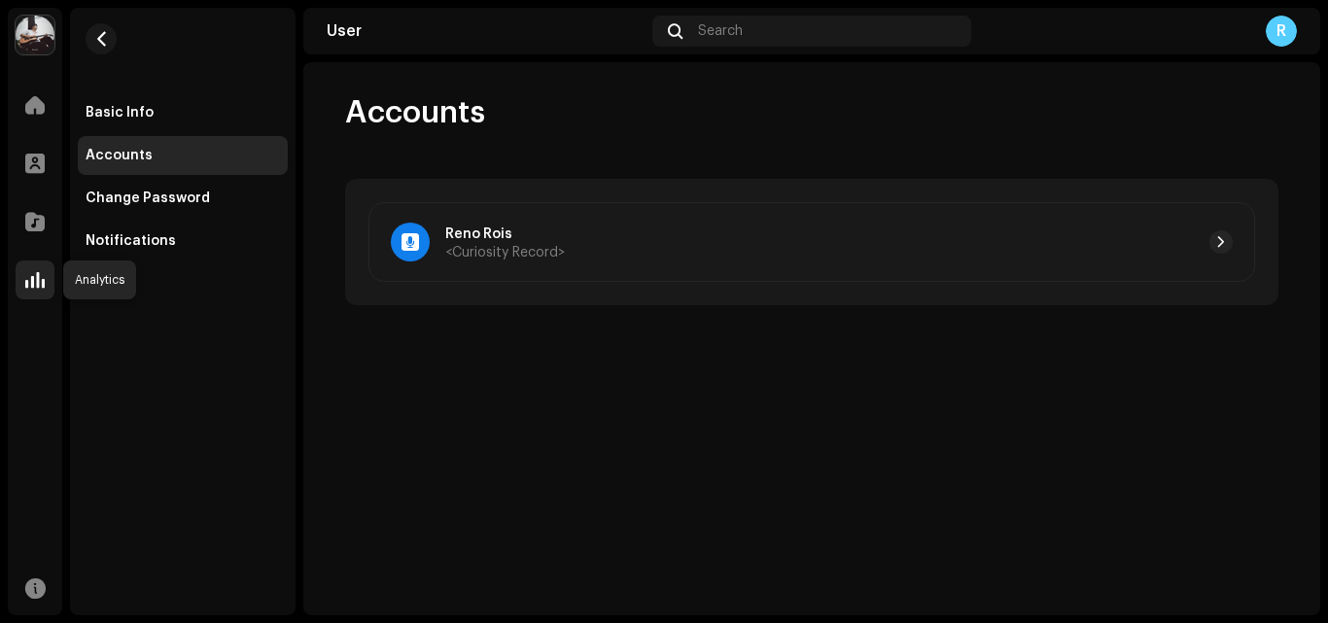
click at [36, 273] on span at bounding box center [34, 280] width 19 height 16
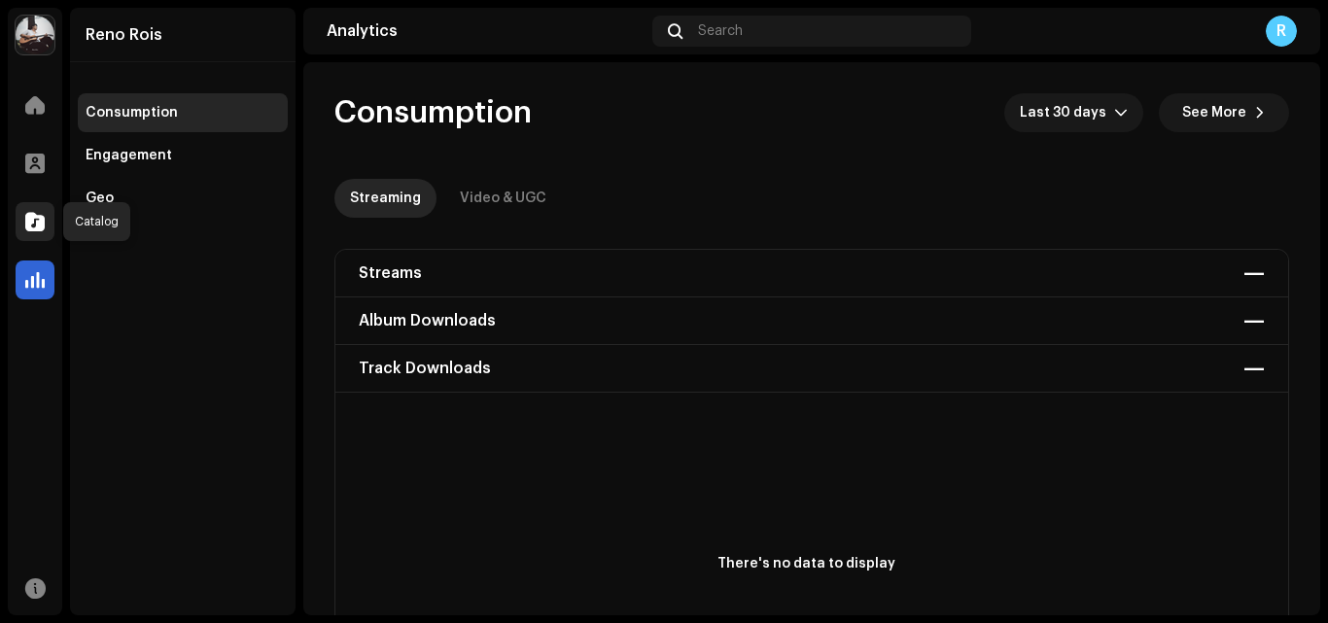
click at [37, 229] on span at bounding box center [34, 222] width 19 height 16
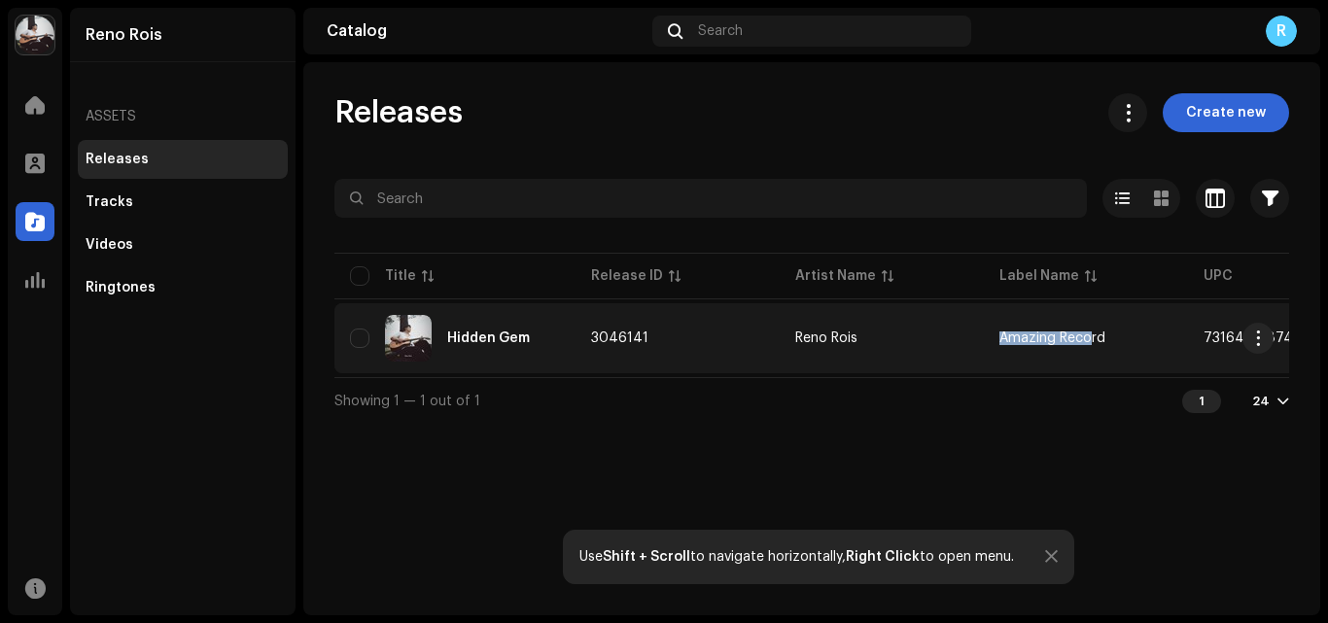
drag, startPoint x: 870, startPoint y: 376, endPoint x: 1063, endPoint y: 350, distance: 194.3
click at [1063, 350] on table "Title Release ID Artist Name Label Name UPC Creation Date Tracks Duration Hidde…" at bounding box center [1169, 313] width 1670 height 128
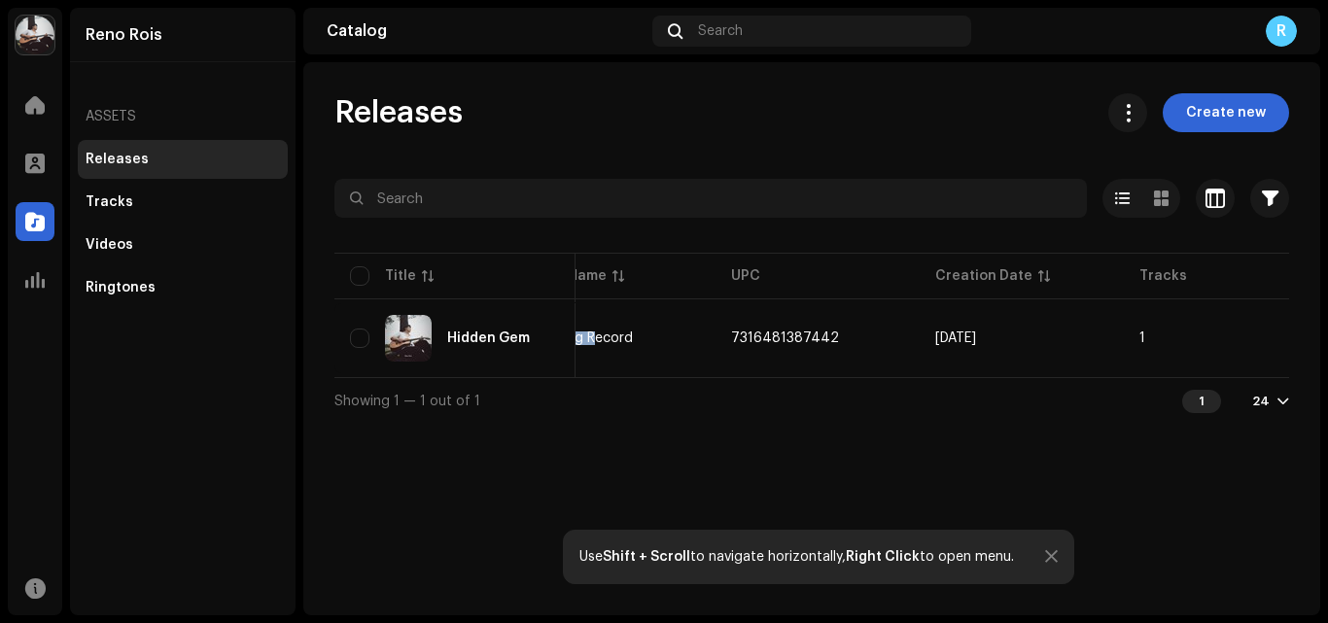
scroll to position [0, 466]
